Goal: Information Seeking & Learning: Find specific fact

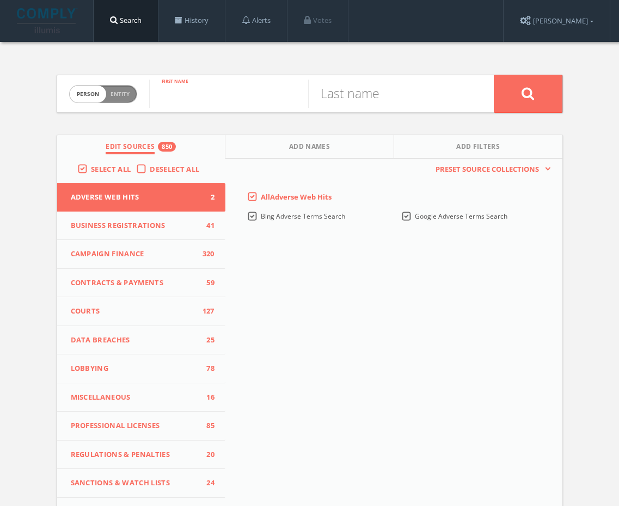
paste input "[PERSON_NAME]"
click at [231, 100] on input "[PERSON_NAME]" at bounding box center [228, 94] width 159 height 28
type input "[PERSON_NAME]"
paste input "[PERSON_NAME]"
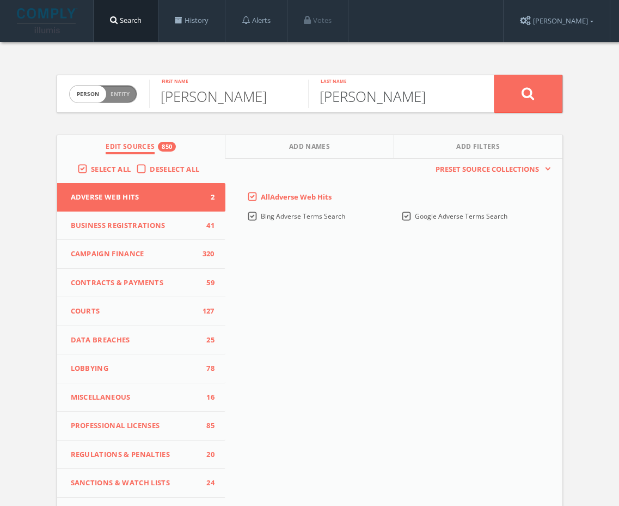
type input "[PERSON_NAME]"
click at [535, 94] on button at bounding box center [529, 94] width 68 height 38
